Goal: Information Seeking & Learning: Learn about a topic

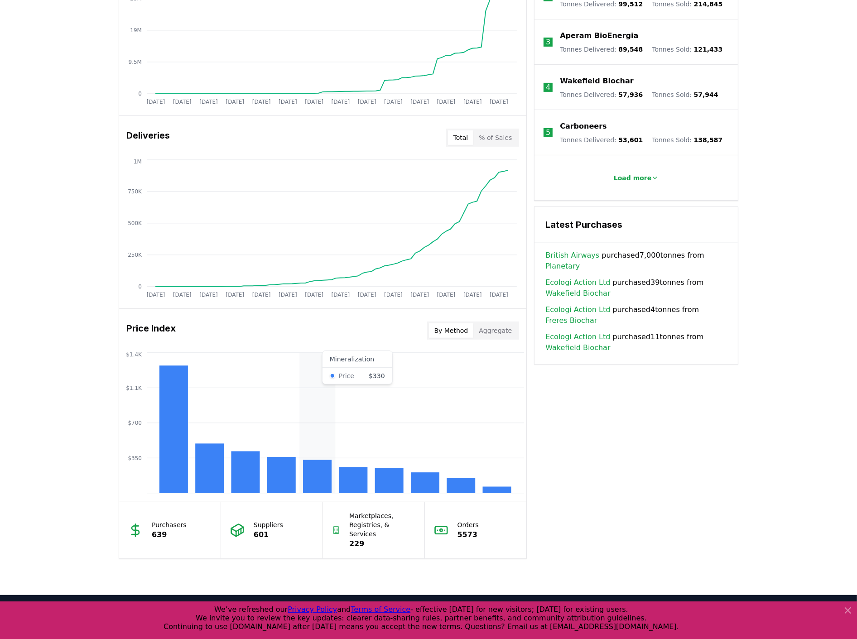
scroll to position [453, 0]
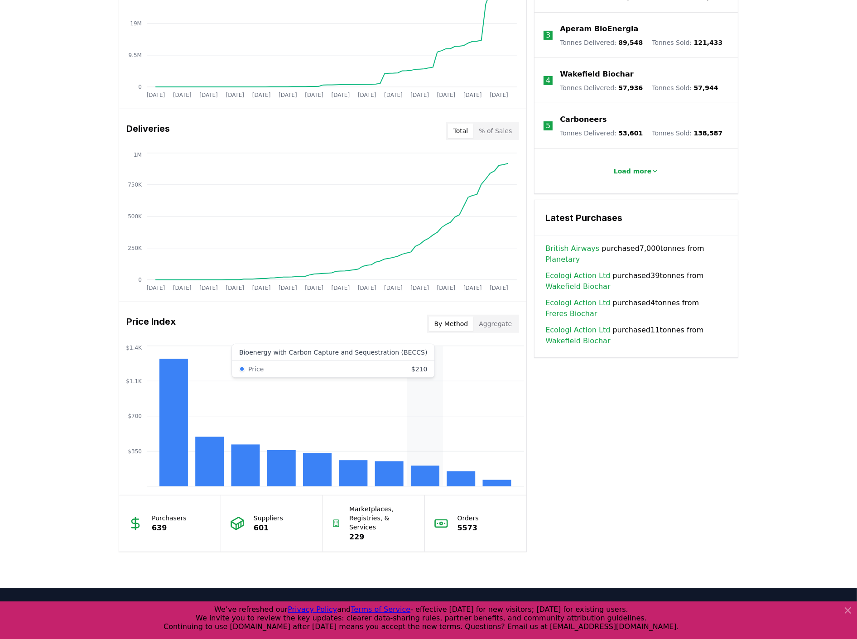
click at [422, 474] on rect at bounding box center [425, 476] width 29 height 21
click at [425, 470] on rect at bounding box center [425, 476] width 29 height 21
click at [421, 483] on rect at bounding box center [425, 476] width 29 height 21
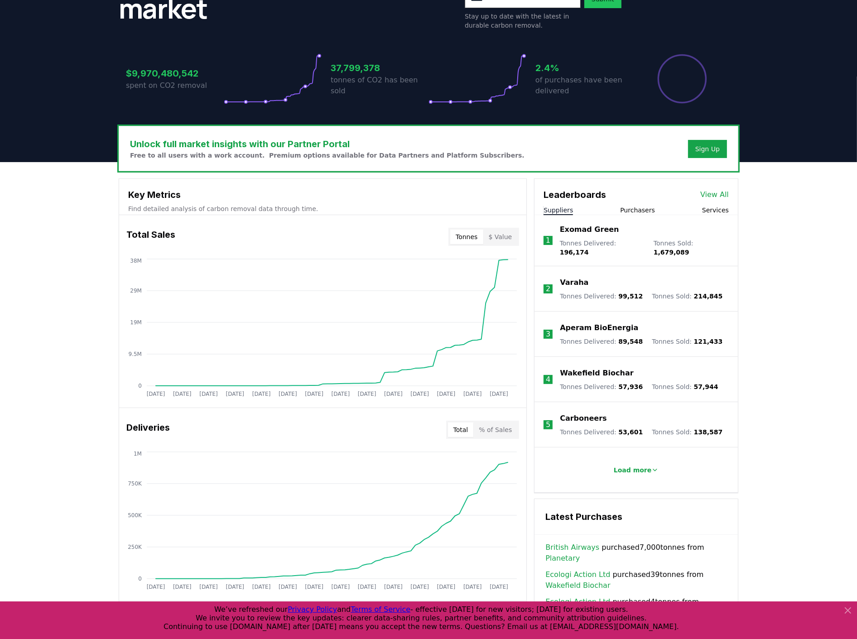
scroll to position [251, 0]
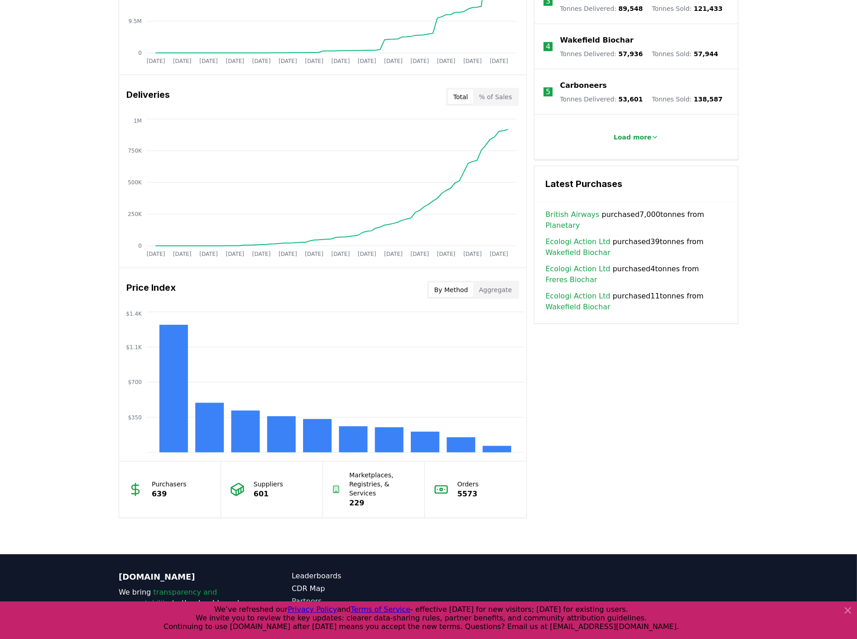
scroll to position [538, 0]
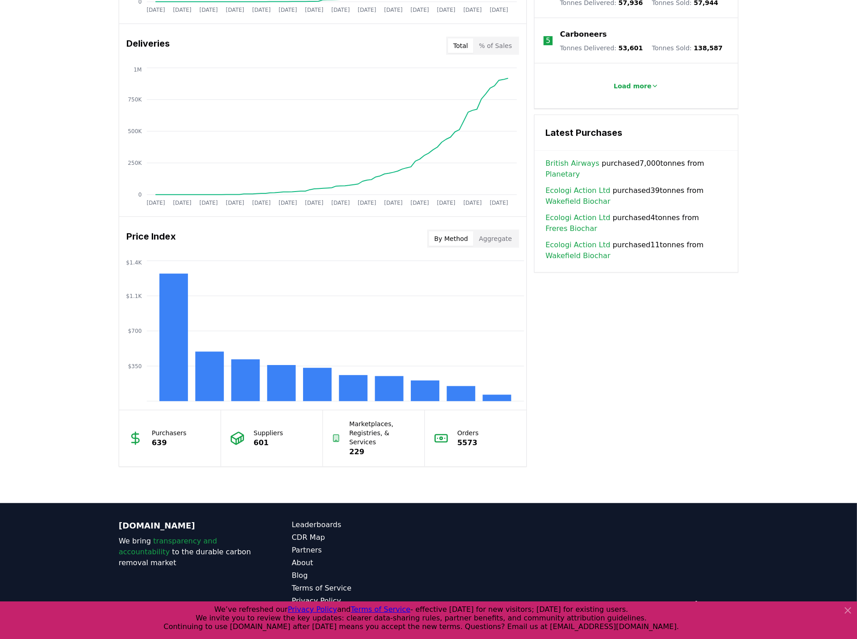
drag, startPoint x: 164, startPoint y: 237, endPoint x: 178, endPoint y: 234, distance: 14.0
click at [164, 237] on h3 "Price Index" at bounding box center [150, 239] width 49 height 18
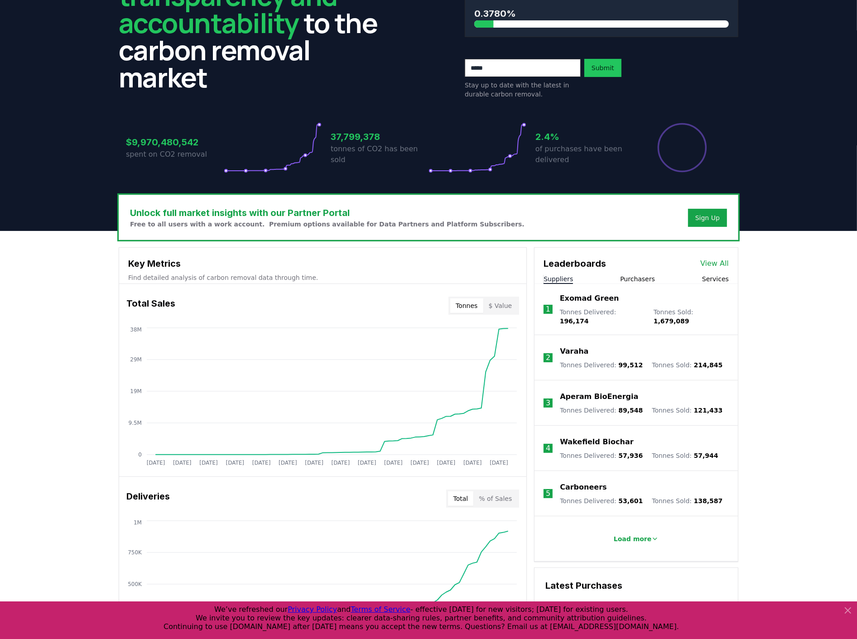
scroll to position [0, 0]
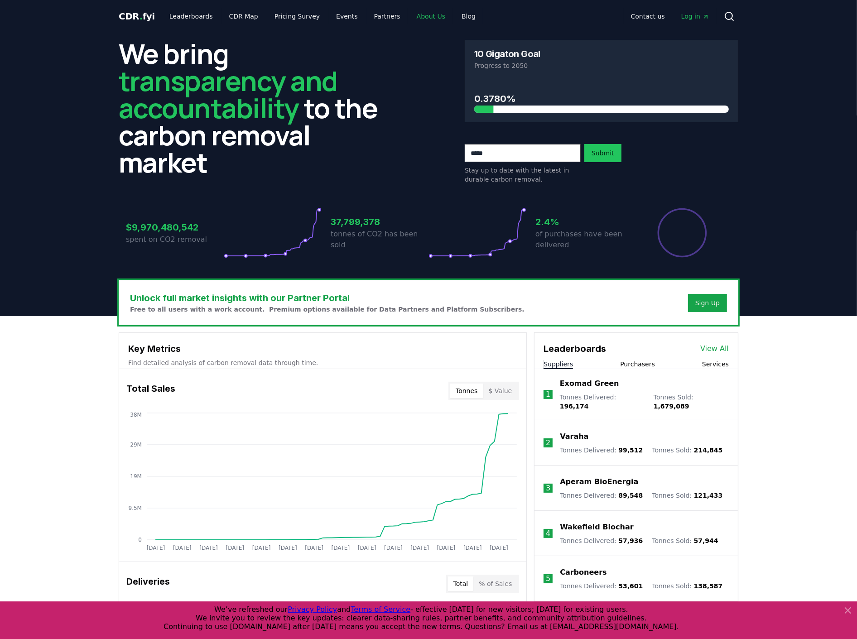
click at [424, 16] on link "About Us" at bounding box center [431, 16] width 43 height 16
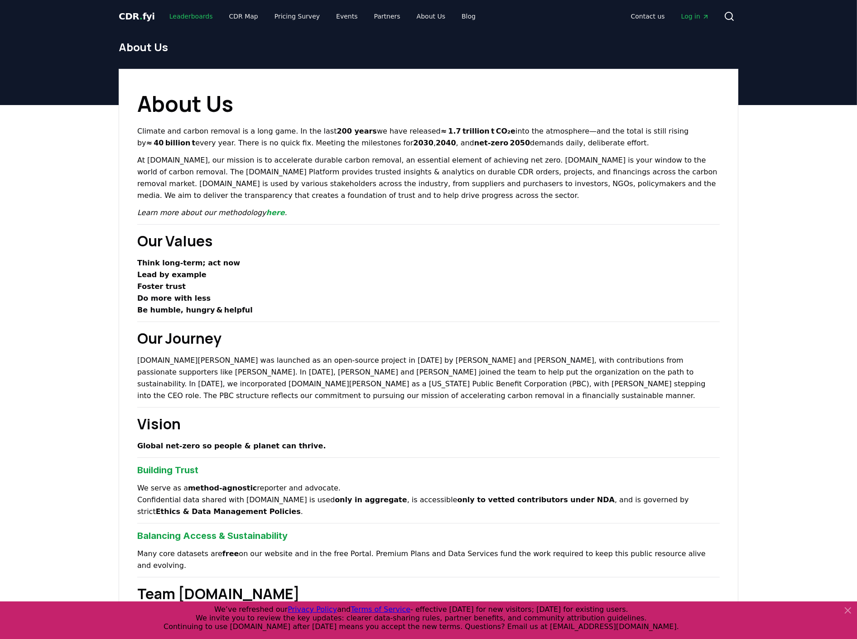
click at [191, 16] on link "Leaderboards" at bounding box center [191, 16] width 58 height 16
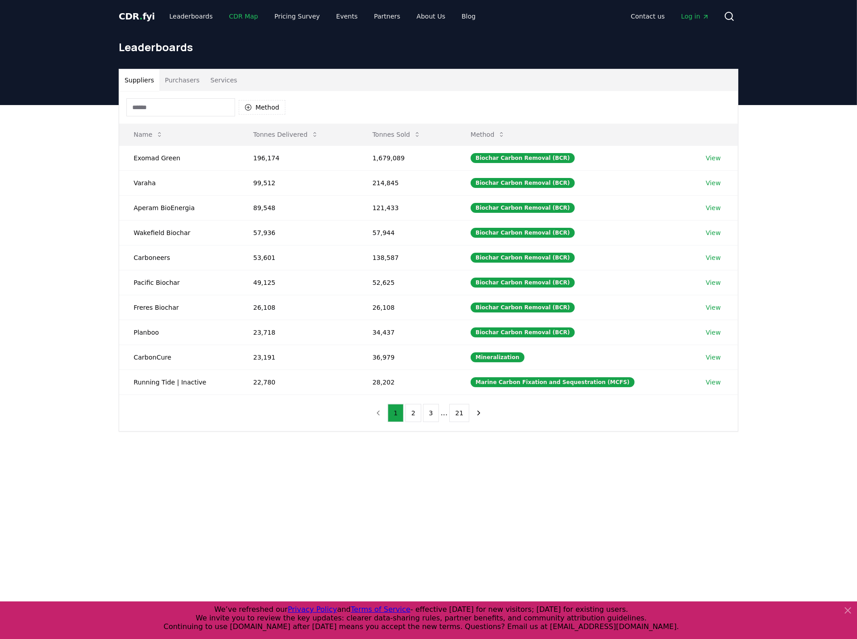
click at [235, 17] on link "CDR Map" at bounding box center [243, 16] width 43 height 16
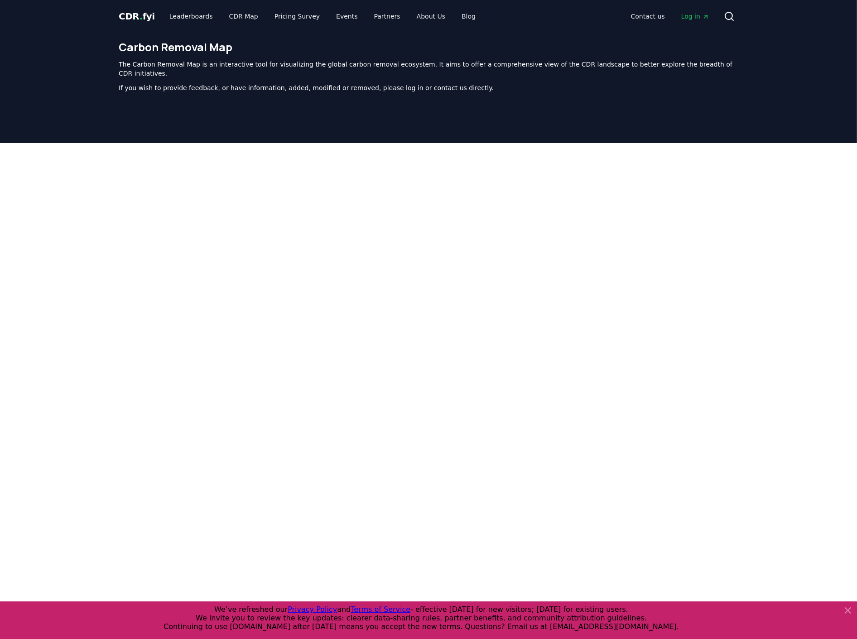
scroll to position [279, 0]
